Goal: Task Accomplishment & Management: Manage account settings

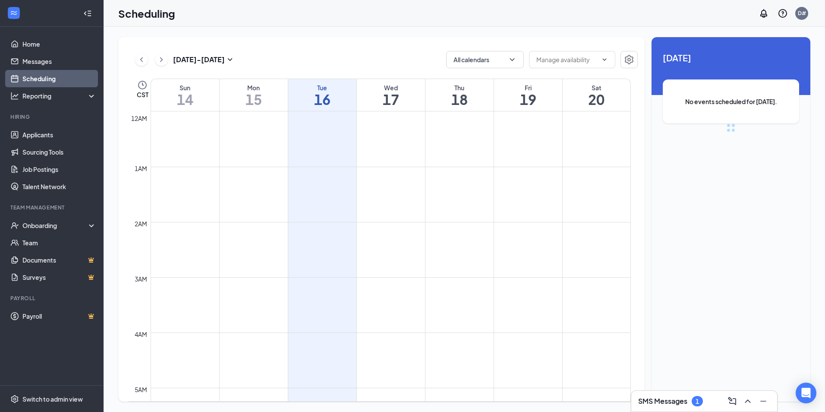
scroll to position [424, 0]
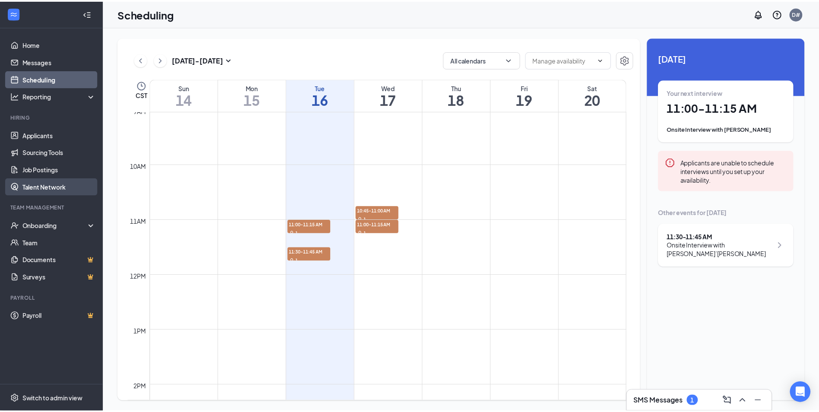
scroll to position [511, 0]
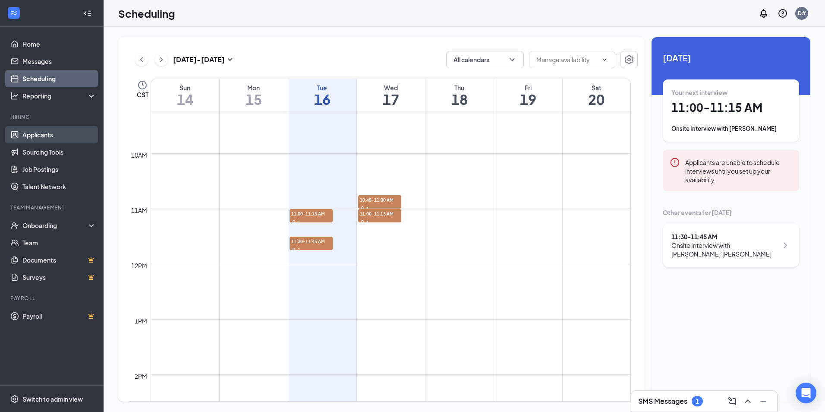
click at [31, 135] on link "Applicants" at bounding box center [59, 134] width 74 height 17
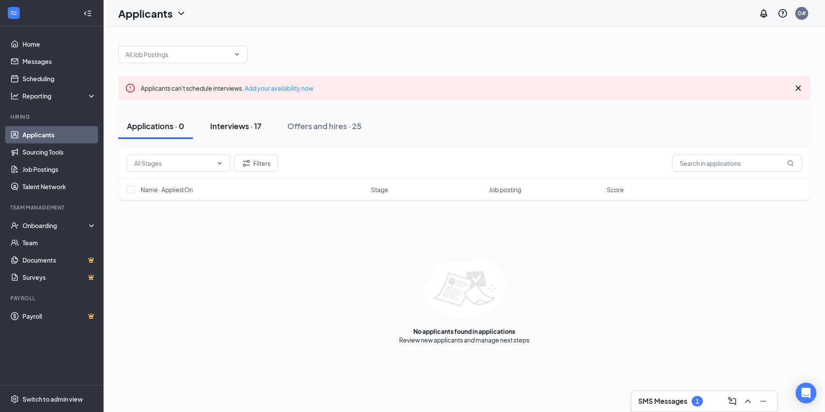
click at [238, 127] on div "Interviews · 17" at bounding box center [235, 125] width 51 height 11
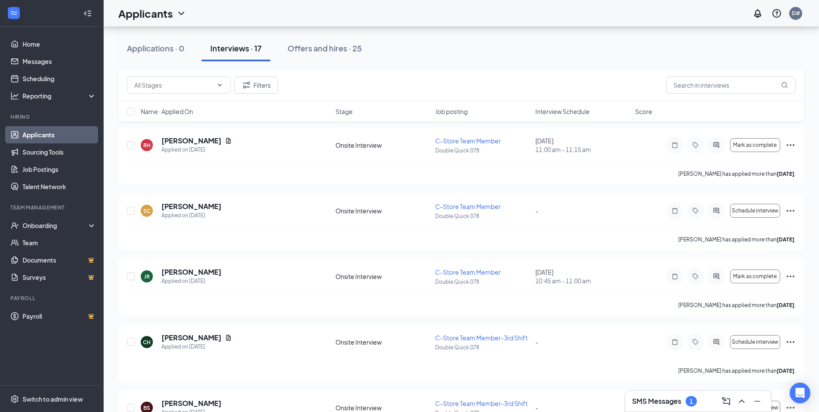
scroll to position [345, 0]
click at [475, 271] on span "C-Store Team Member" at bounding box center [468, 270] width 66 height 8
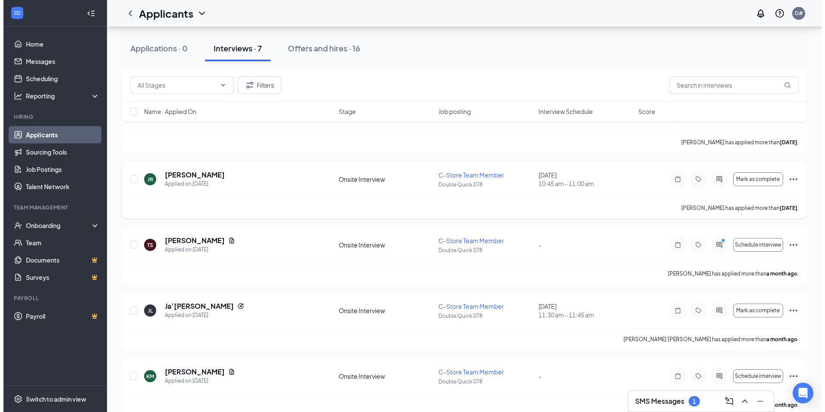
scroll to position [275, 0]
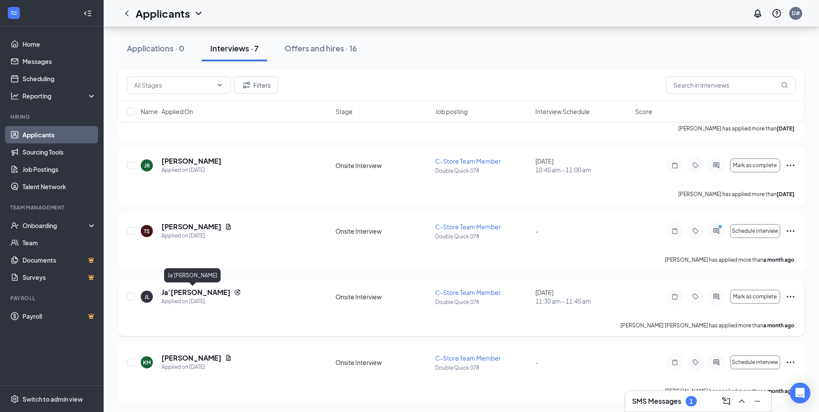
click at [165, 292] on h5 "Ja’Nyla Lyas" at bounding box center [195, 291] width 69 height 9
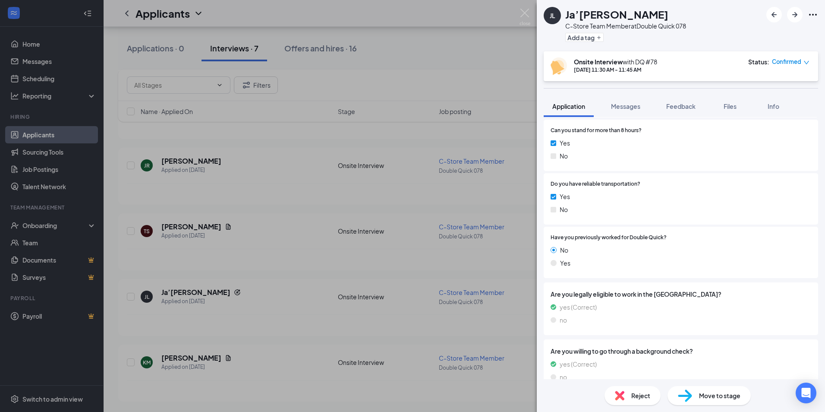
scroll to position [490, 0]
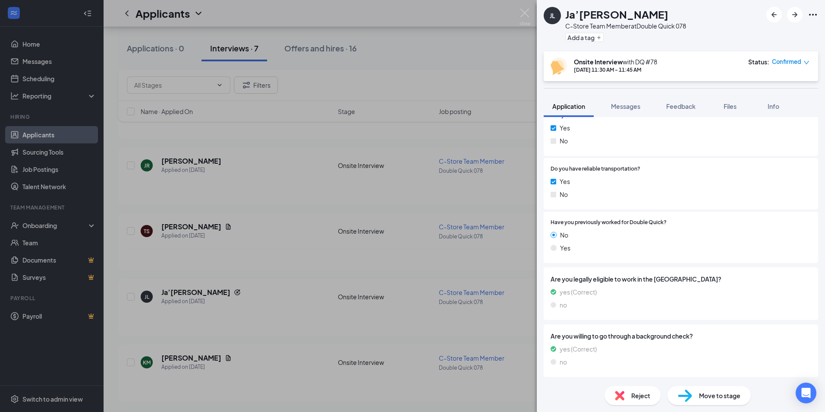
click at [348, 278] on div "JL Ja’Nyla Lyas C-Store Team Member at Double Quick 078 Add a tag Onsite Interv…" at bounding box center [412, 206] width 825 height 412
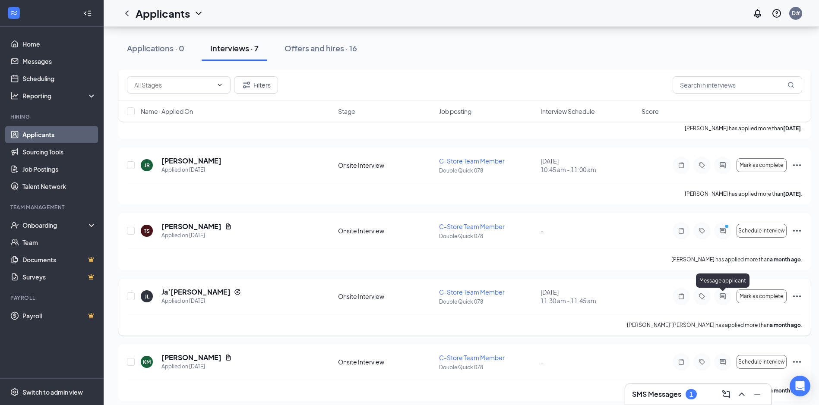
click at [720, 294] on icon "ActiveChat" at bounding box center [722, 296] width 10 height 7
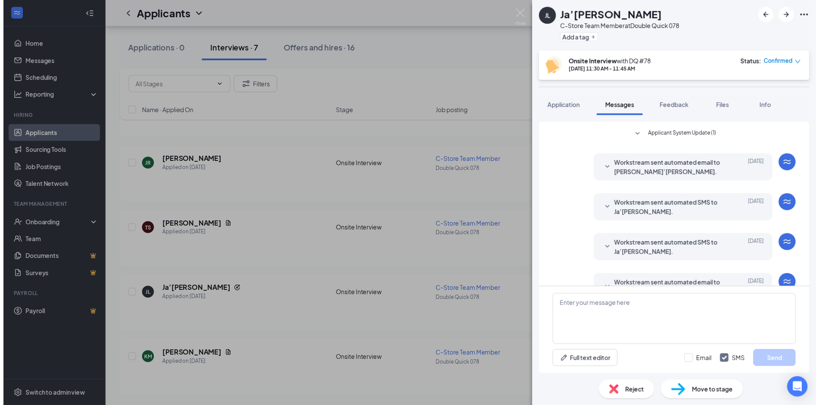
scroll to position [192, 0]
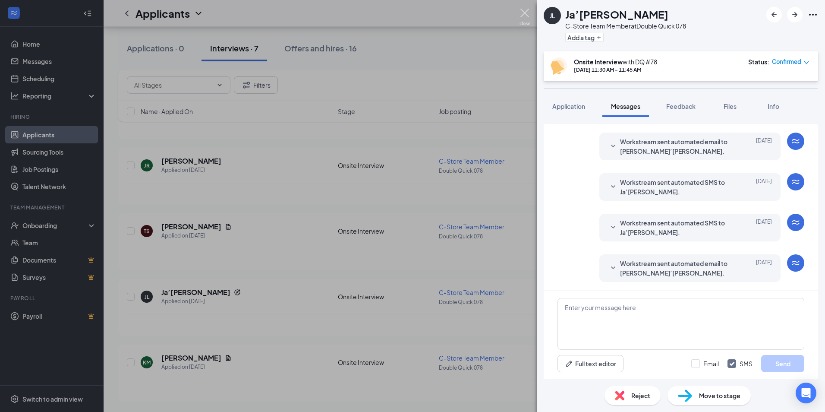
click at [523, 11] on img at bounding box center [525, 17] width 11 height 17
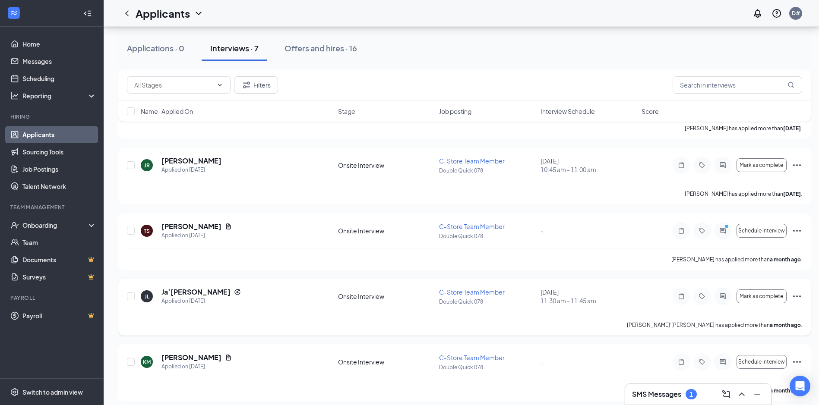
click at [126, 297] on div "JL Ja’Nyla Lyas Applied on Aug 19 Onsite Interview C-Store Team Member Double Q…" at bounding box center [464, 307] width 692 height 57
click at [129, 300] on input "checkbox" at bounding box center [131, 297] width 8 height 8
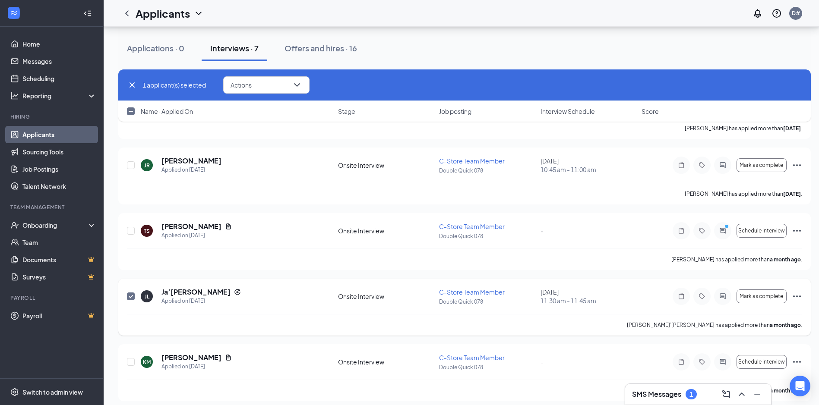
click at [129, 300] on input "checkbox" at bounding box center [131, 297] width 8 height 8
checkbox input "false"
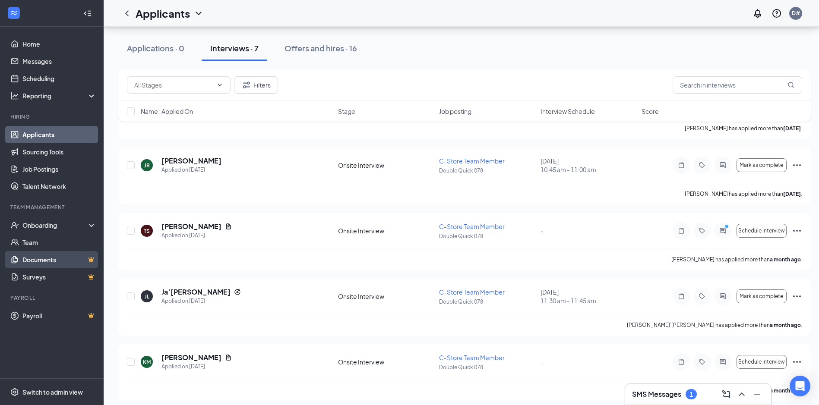
click at [57, 262] on link "Documents" at bounding box center [59, 259] width 74 height 17
